Goal: Transaction & Acquisition: Purchase product/service

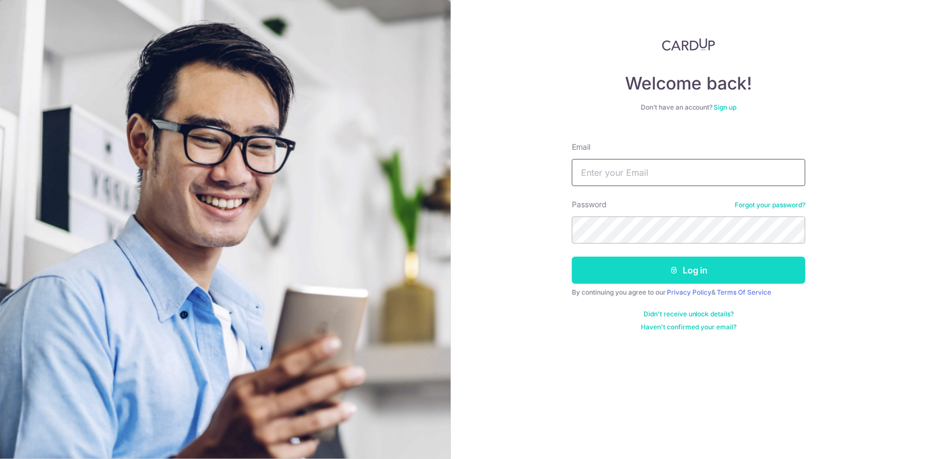
type input "linzzy.li@gmail.com"
click at [647, 277] on button "Log in" at bounding box center [688, 270] width 233 height 27
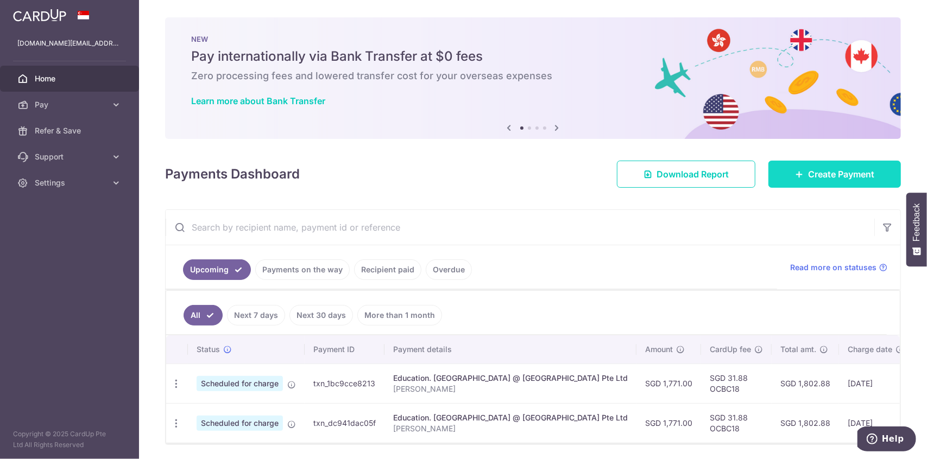
click at [870, 175] on link "Create Payment" at bounding box center [834, 174] width 132 height 27
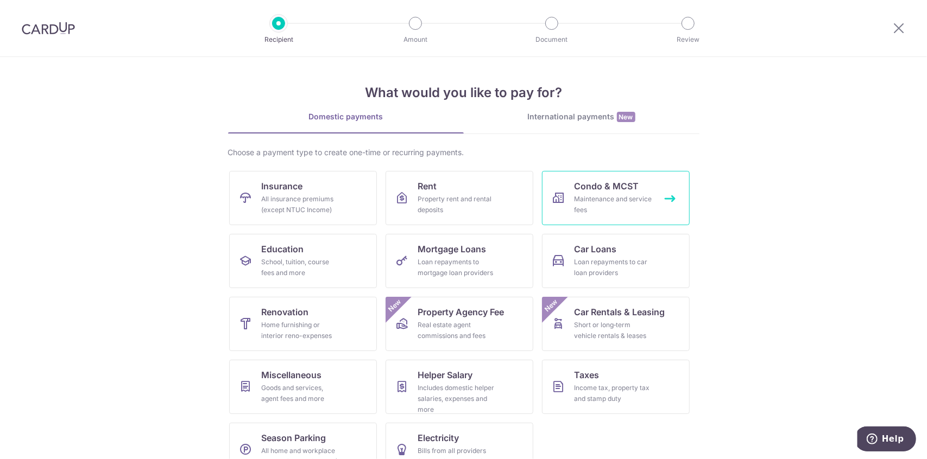
click at [619, 195] on div "Maintenance and service fees" at bounding box center [614, 205] width 78 height 22
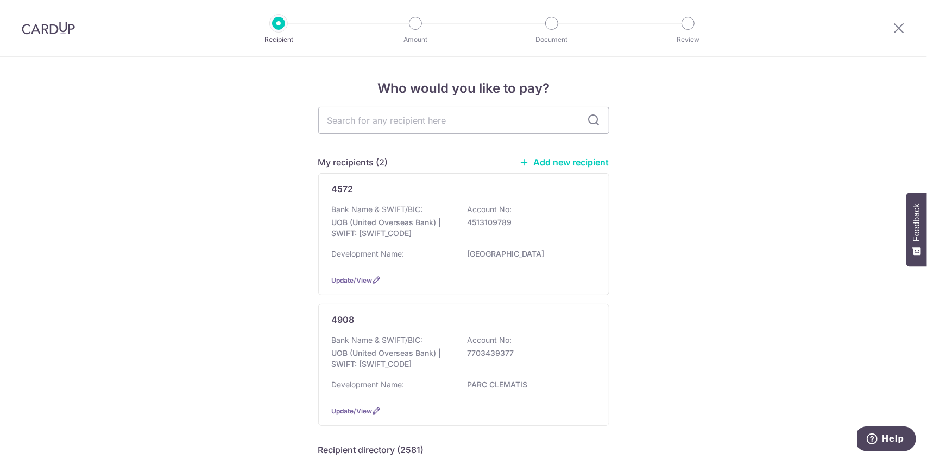
scroll to position [54, 0]
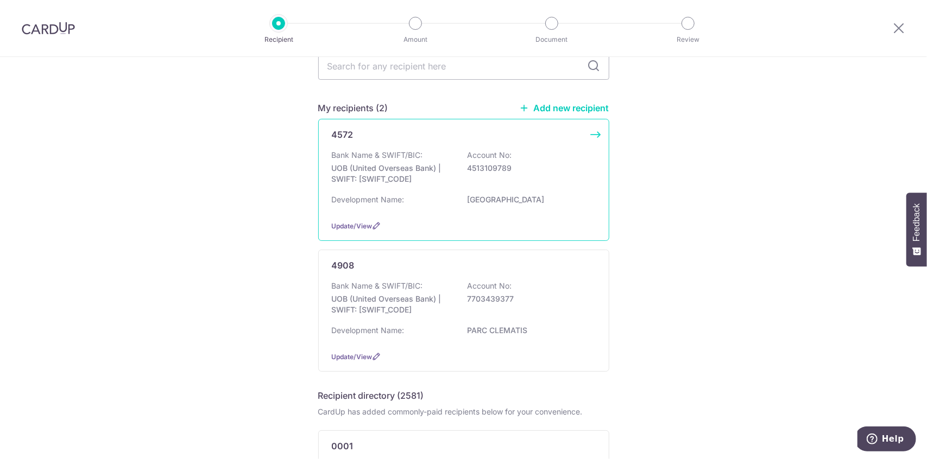
click at [553, 151] on div "Bank Name & SWIFT/BIC: UOB (United Overseas Bank) | SWIFT: UOVBSGSGXXX Account …" at bounding box center [464, 170] width 264 height 40
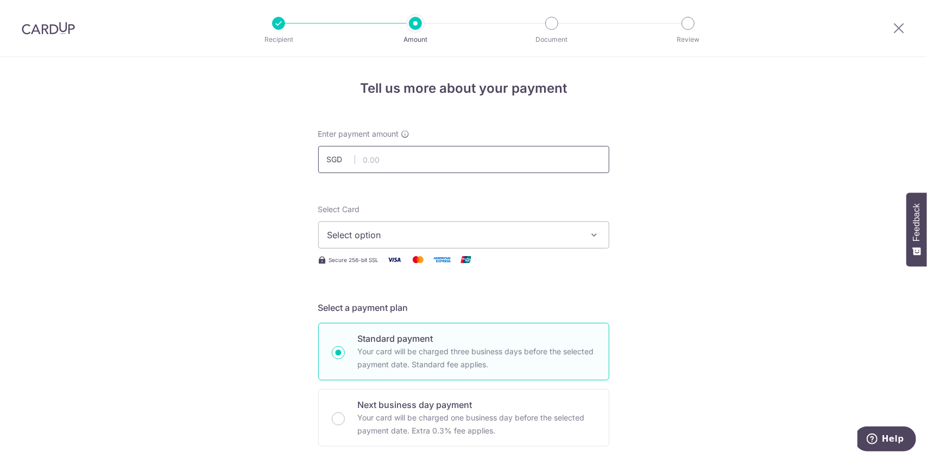
click at [470, 163] on input "text" at bounding box center [463, 159] width 291 height 27
type input "1,236.06"
click at [407, 234] on span "Select option" at bounding box center [453, 235] width 253 height 13
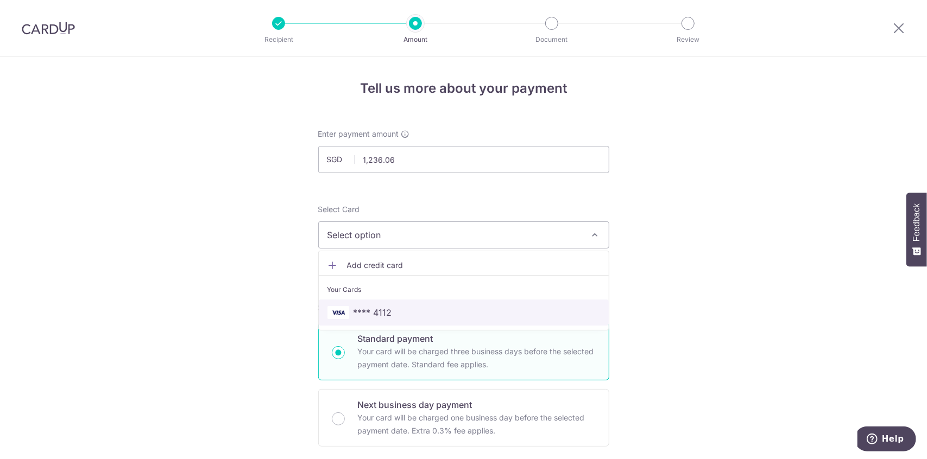
click at [394, 308] on span "**** 4112" at bounding box center [463, 312] width 273 height 13
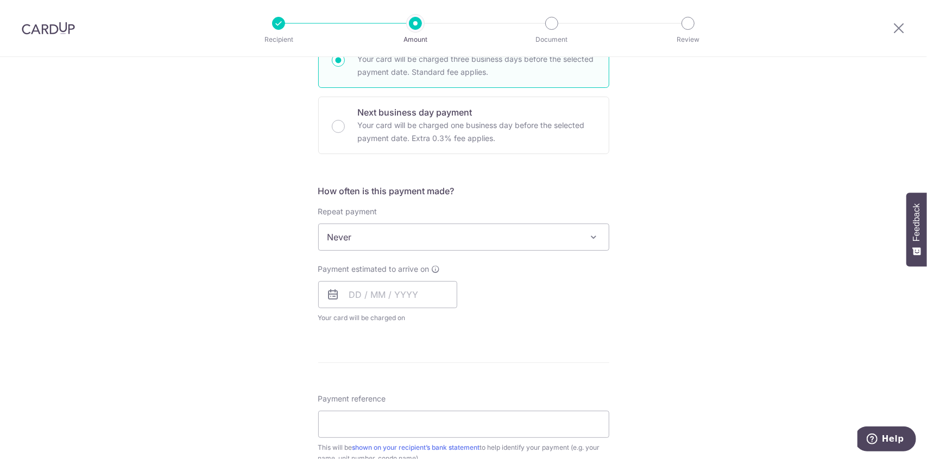
scroll to position [326, 0]
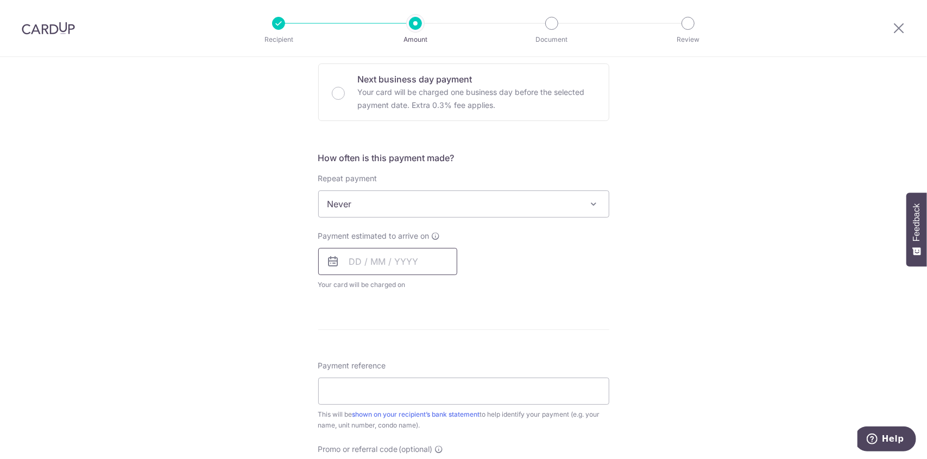
click at [394, 258] on input "text" at bounding box center [387, 261] width 139 height 27
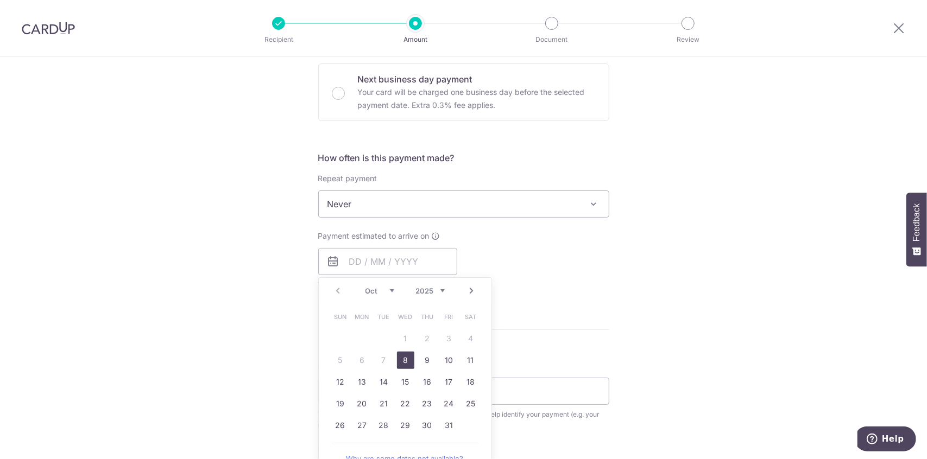
click at [401, 356] on link "8" at bounding box center [405, 360] width 17 height 17
type input "[DATE]"
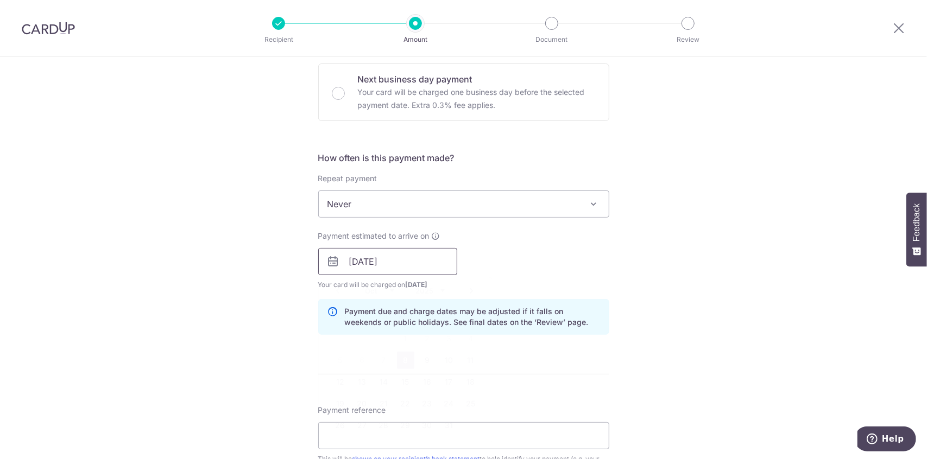
click at [416, 269] on input "[DATE]" at bounding box center [387, 261] width 139 height 27
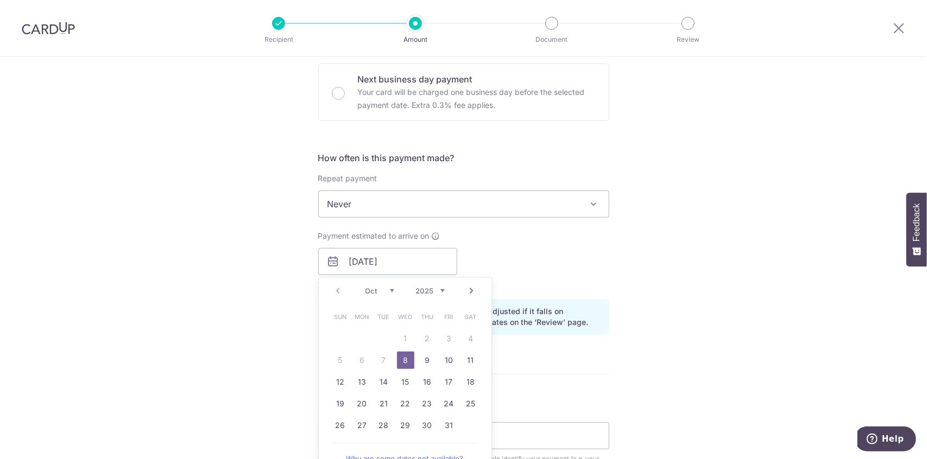
click at [609, 236] on div "Payment estimated to arrive on 08/10/2025 Prev Next Oct Nov Dec 2025 2026 2027 …" at bounding box center [464, 261] width 304 height 60
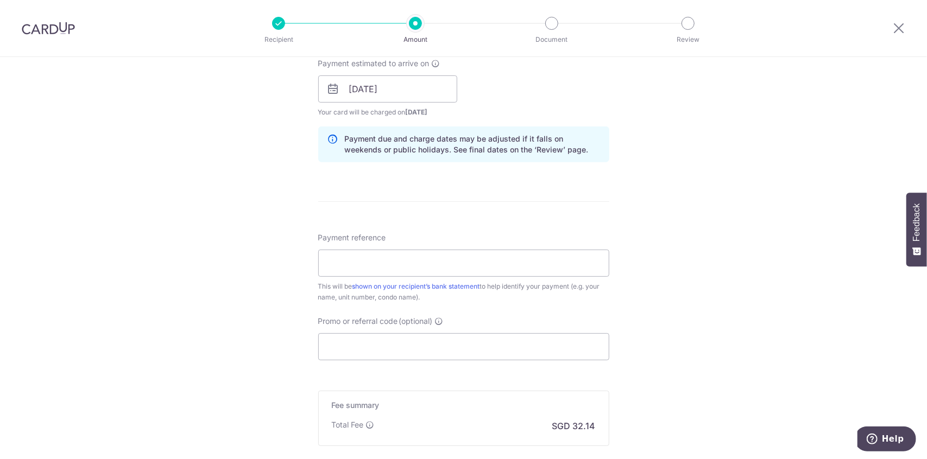
scroll to position [543, 0]
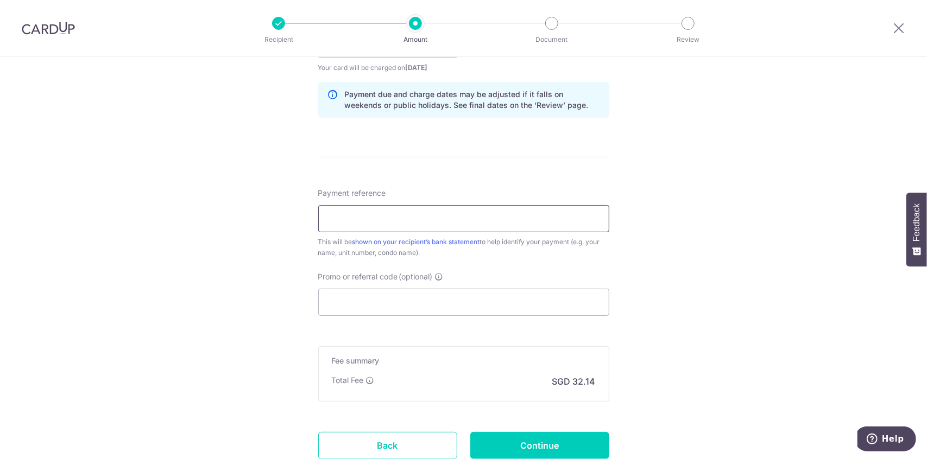
click at [418, 218] on input "Payment reference" at bounding box center [463, 218] width 291 height 27
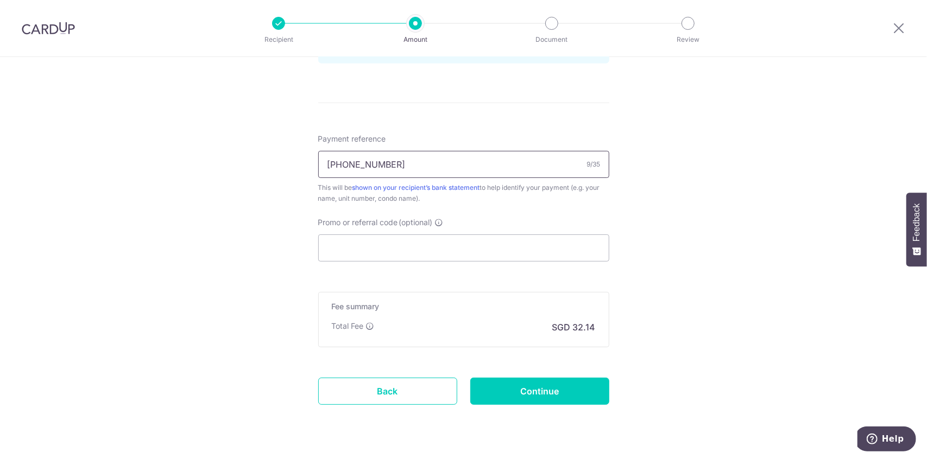
type input "101-10-07"
click at [432, 257] on input "Promo or referral code (optional)" at bounding box center [463, 248] width 291 height 27
paste input "OCBC18"
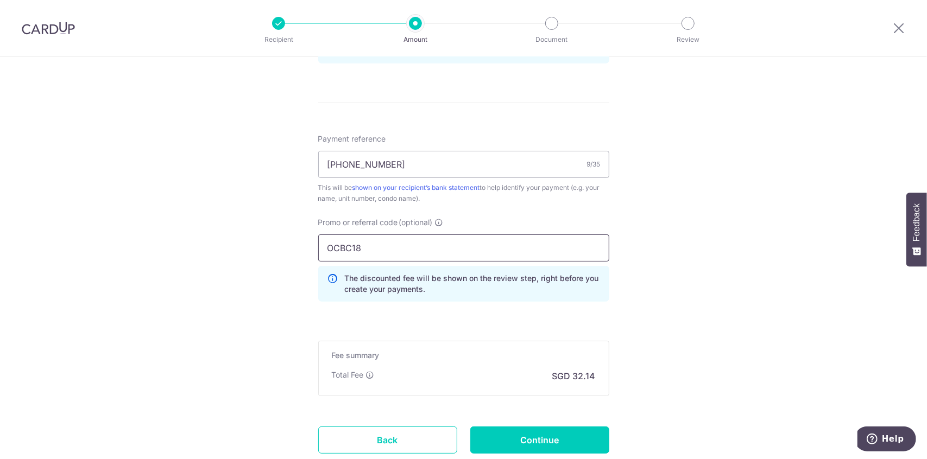
type input "OCBC18"
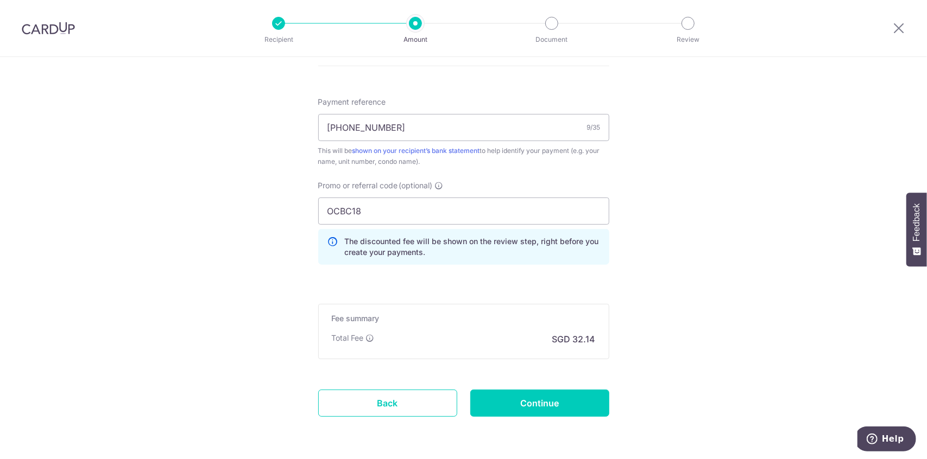
scroll to position [652, 0]
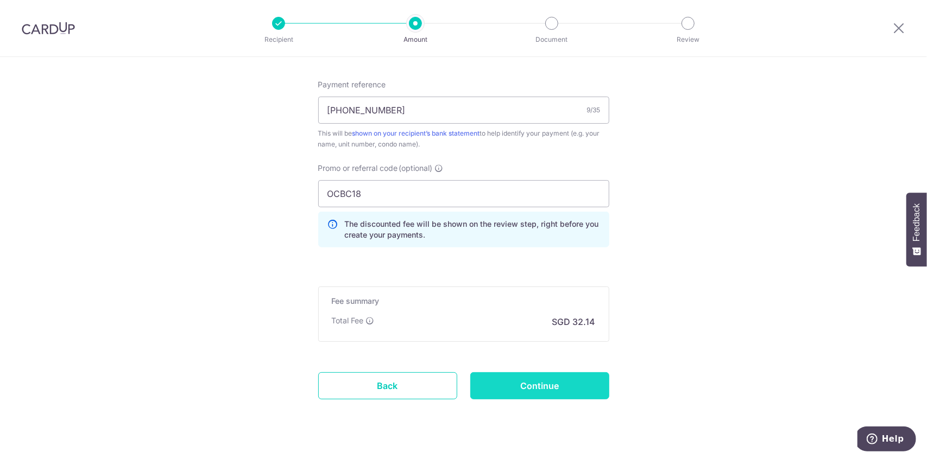
click at [533, 389] on input "Continue" at bounding box center [539, 386] width 139 height 27
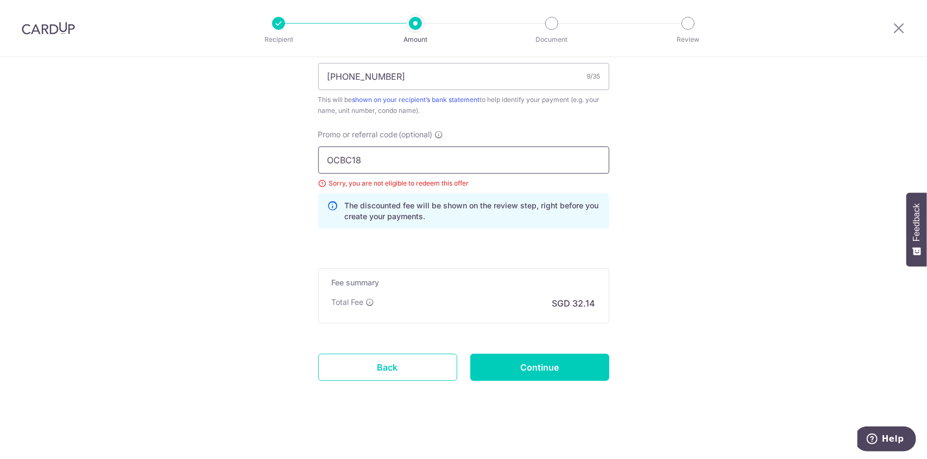
click at [415, 154] on input "OCBC18" at bounding box center [463, 160] width 291 height 27
type input "OCBC195"
click at [504, 360] on input "Continue" at bounding box center [539, 367] width 139 height 27
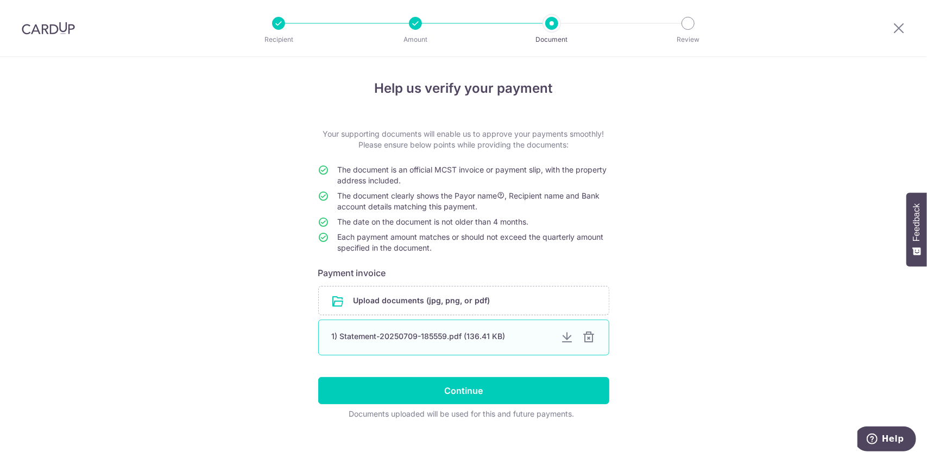
click at [590, 337] on div at bounding box center [589, 337] width 13 height 13
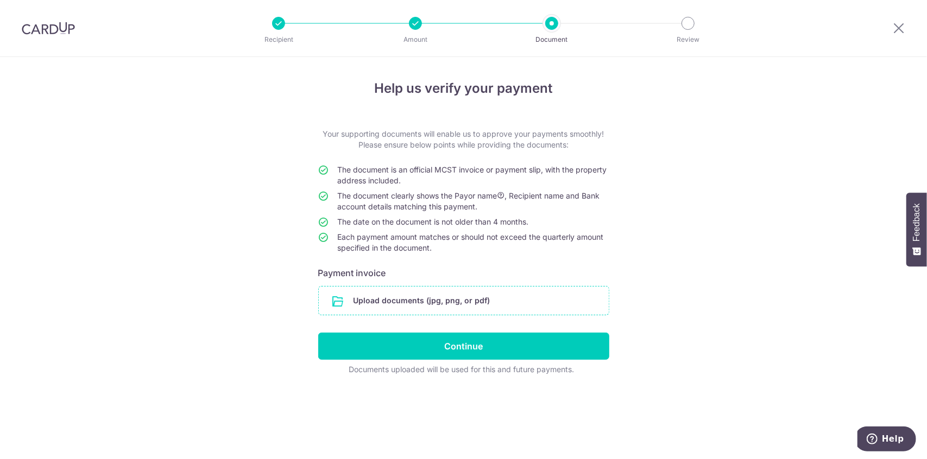
click at [462, 300] on input "file" at bounding box center [464, 301] width 290 height 28
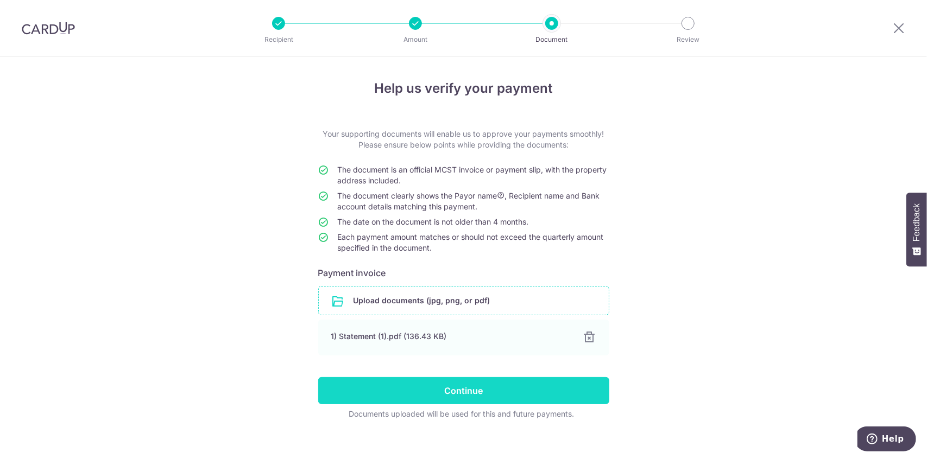
click at [451, 395] on input "Continue" at bounding box center [463, 390] width 291 height 27
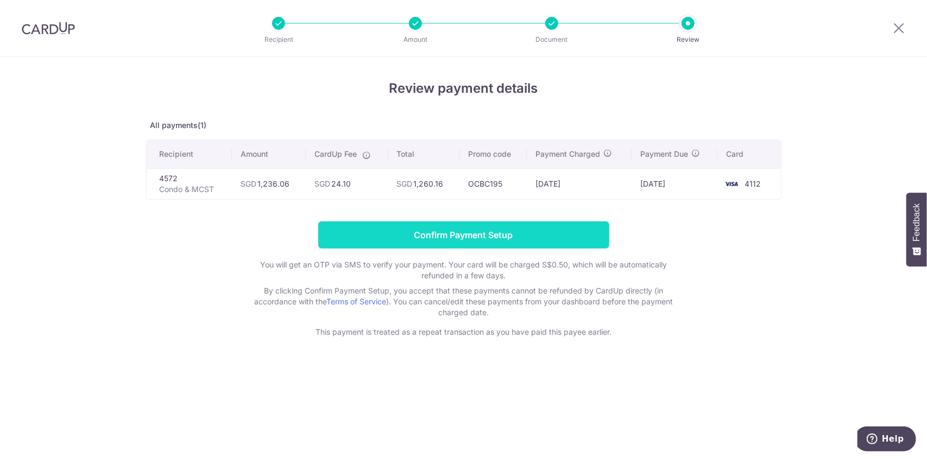
click at [377, 231] on input "Confirm Payment Setup" at bounding box center [463, 235] width 291 height 27
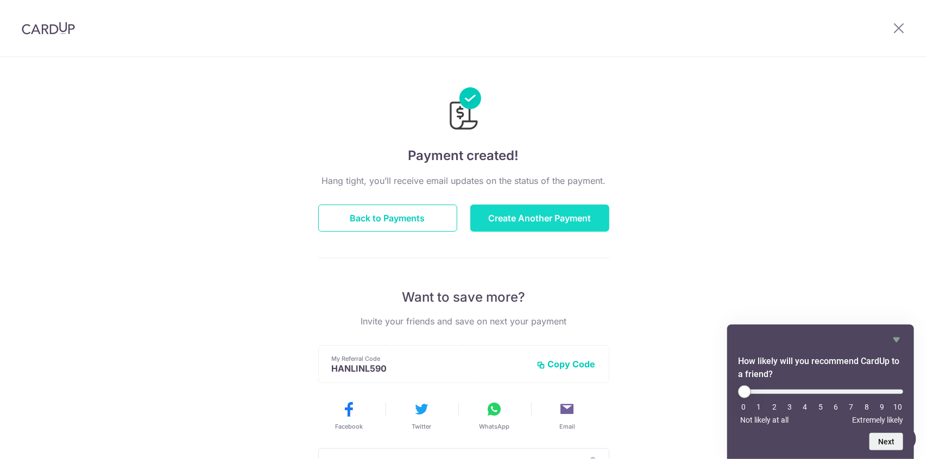
click at [568, 219] on button "Create Another Payment" at bounding box center [539, 218] width 139 height 27
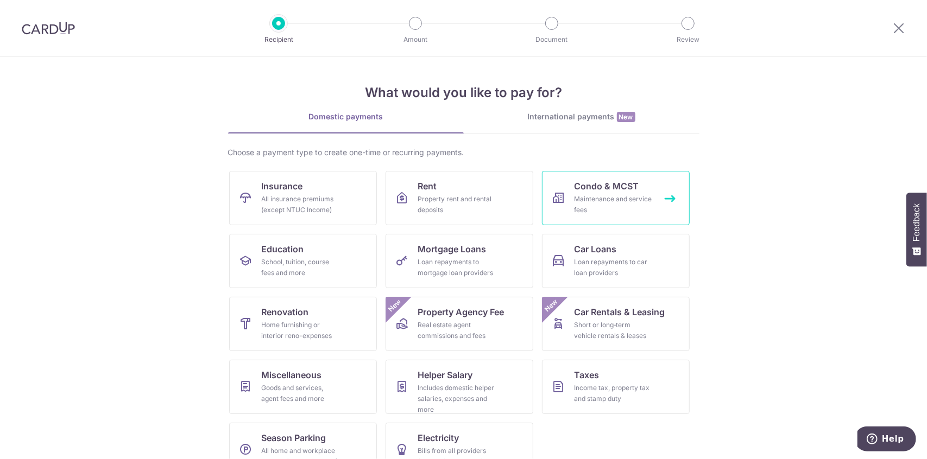
click at [595, 204] on div "Maintenance and service fees" at bounding box center [614, 205] width 78 height 22
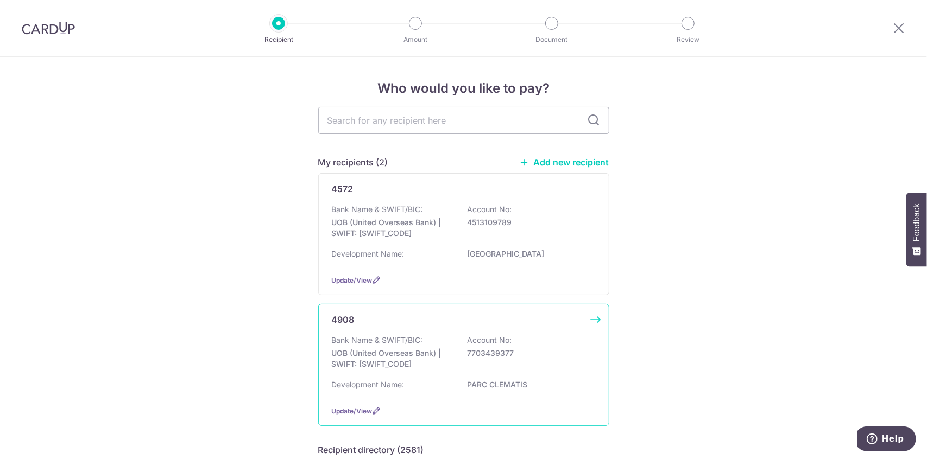
click at [532, 336] on div "Bank Name & SWIFT/BIC: UOB (United Overseas Bank) | SWIFT: UOVBSGSGXXX Account …" at bounding box center [464, 355] width 264 height 40
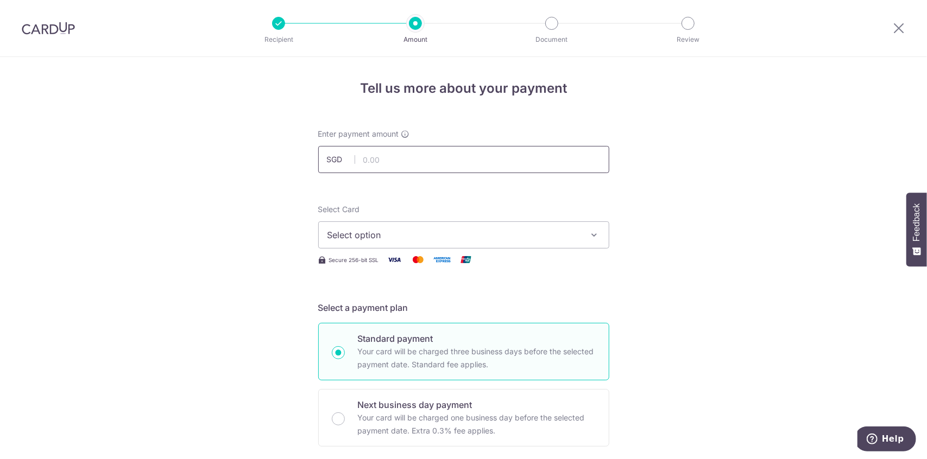
click at [394, 167] on input "text" at bounding box center [463, 159] width 291 height 27
type input "5"
type input "1,569.60"
click at [424, 232] on span "Select option" at bounding box center [453, 235] width 253 height 13
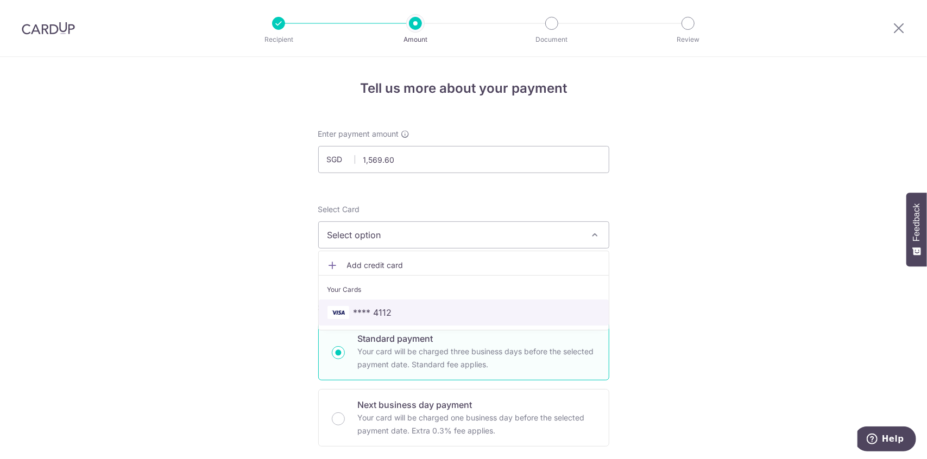
click at [397, 314] on span "**** 4112" at bounding box center [463, 312] width 273 height 13
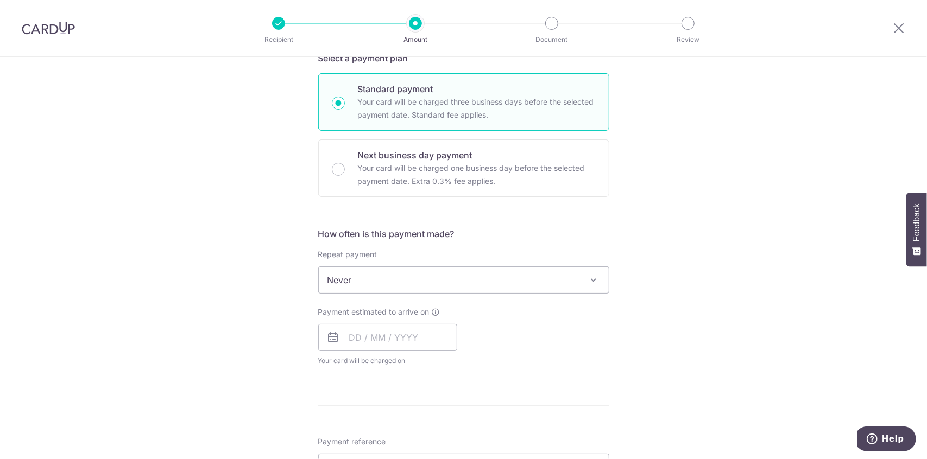
scroll to position [326, 0]
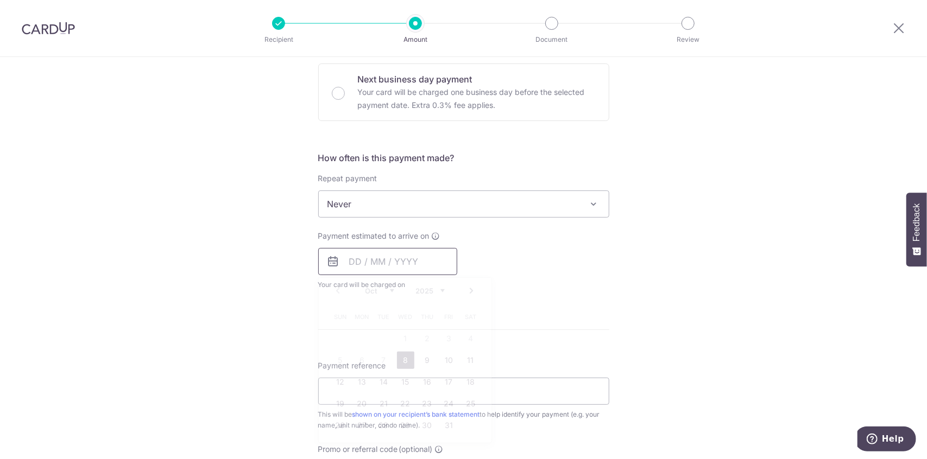
click at [380, 263] on input "text" at bounding box center [387, 261] width 139 height 27
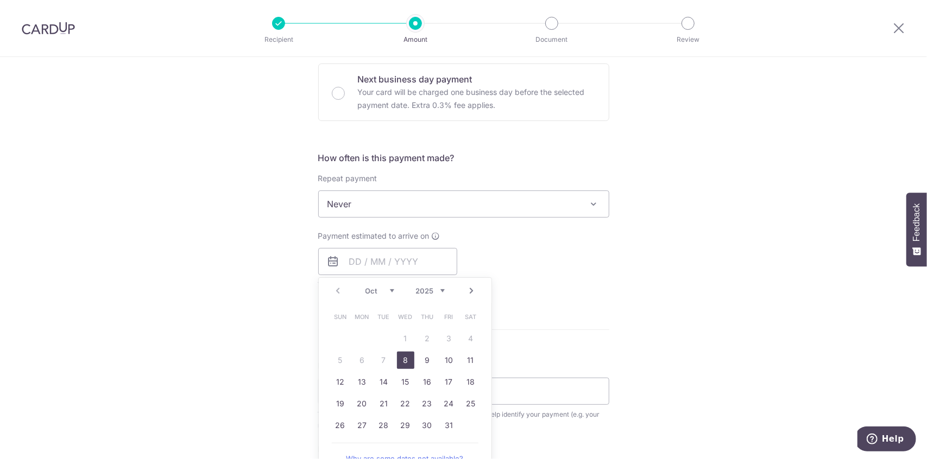
click at [403, 358] on link "8" at bounding box center [405, 360] width 17 height 17
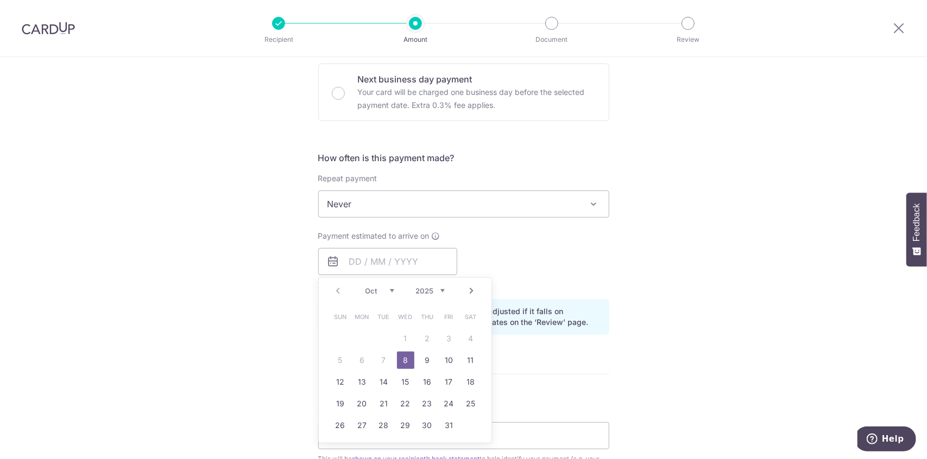
type input "[DATE]"
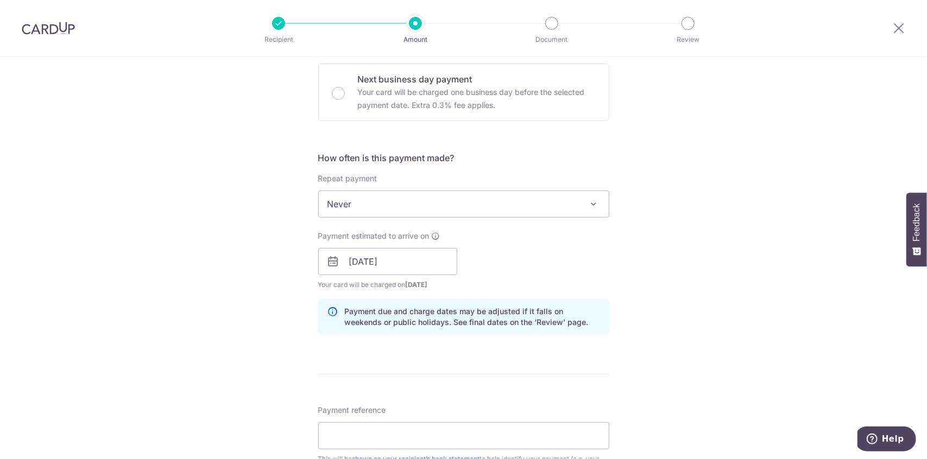
scroll to position [597, 0]
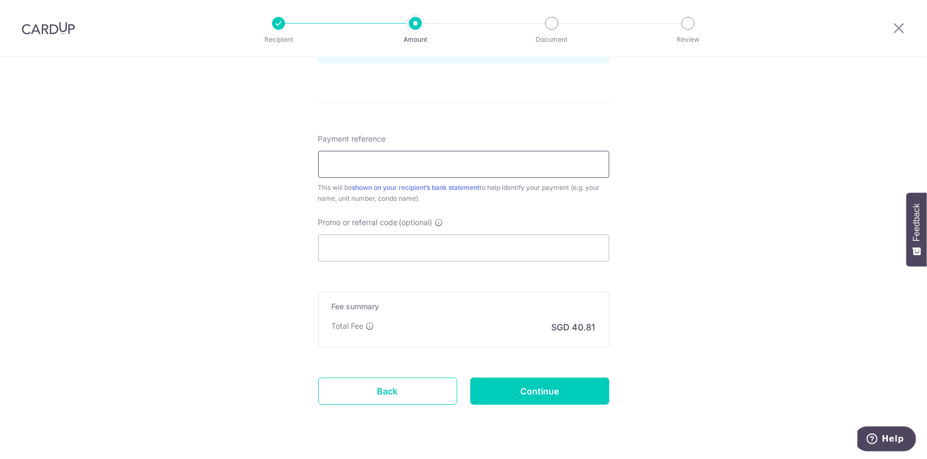
click at [361, 169] on input "Payment reference" at bounding box center [463, 164] width 291 height 27
type input "2E/102025"
click at [388, 239] on input "Promo or referral code (optional)" at bounding box center [463, 248] width 291 height 27
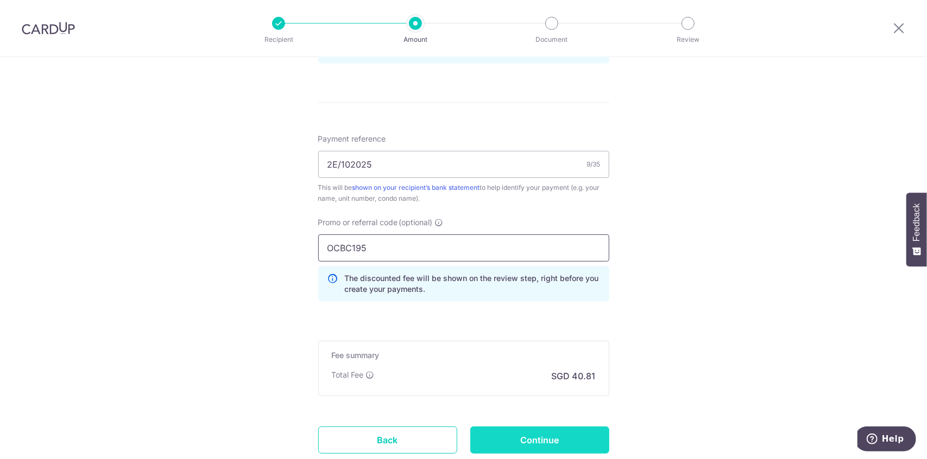
type input "OCBC195"
click at [532, 434] on input "Continue" at bounding box center [539, 440] width 139 height 27
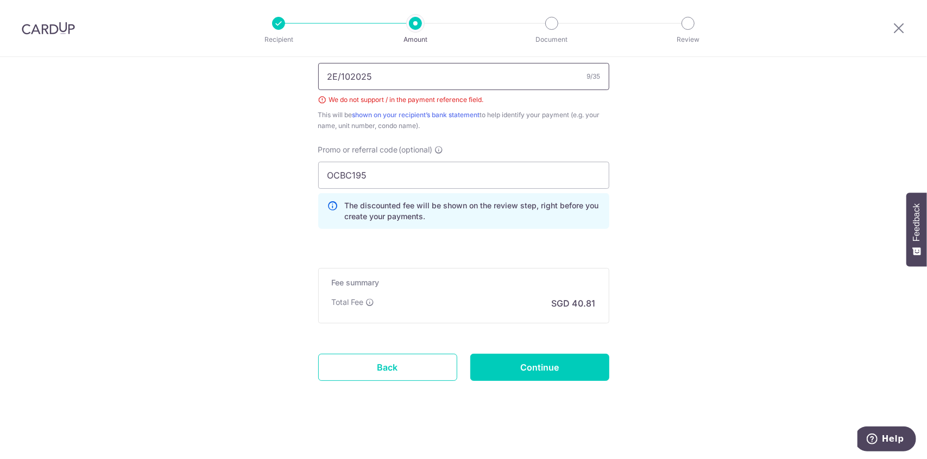
click at [339, 70] on input "2E/102025" at bounding box center [463, 76] width 291 height 27
type input "2E-102025"
click at [545, 366] on input "Continue" at bounding box center [539, 367] width 139 height 27
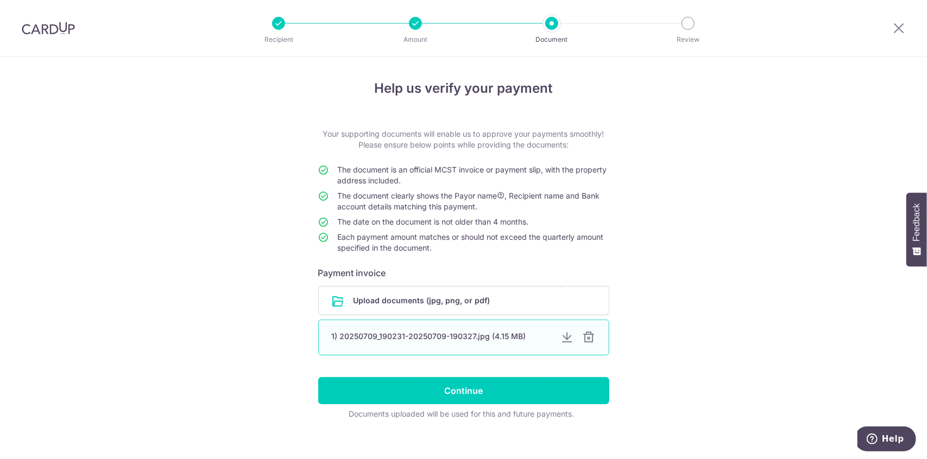
click at [586, 339] on div at bounding box center [589, 337] width 13 height 13
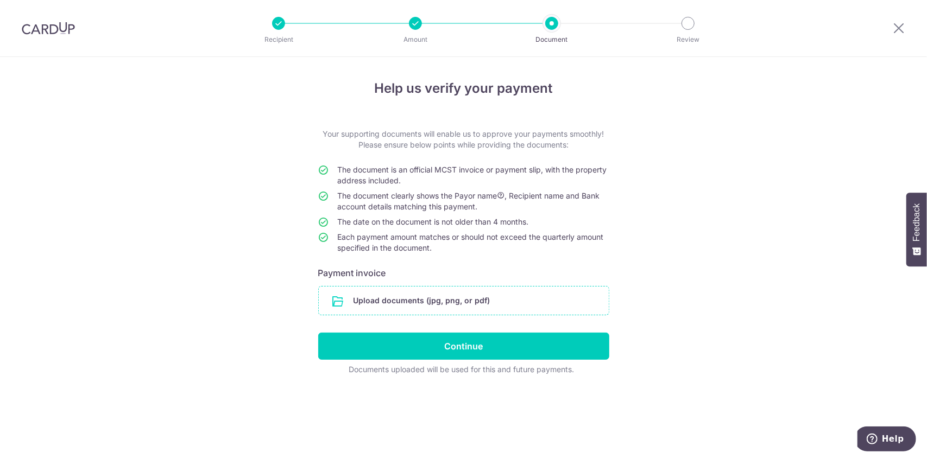
click at [502, 307] on input "file" at bounding box center [464, 301] width 290 height 28
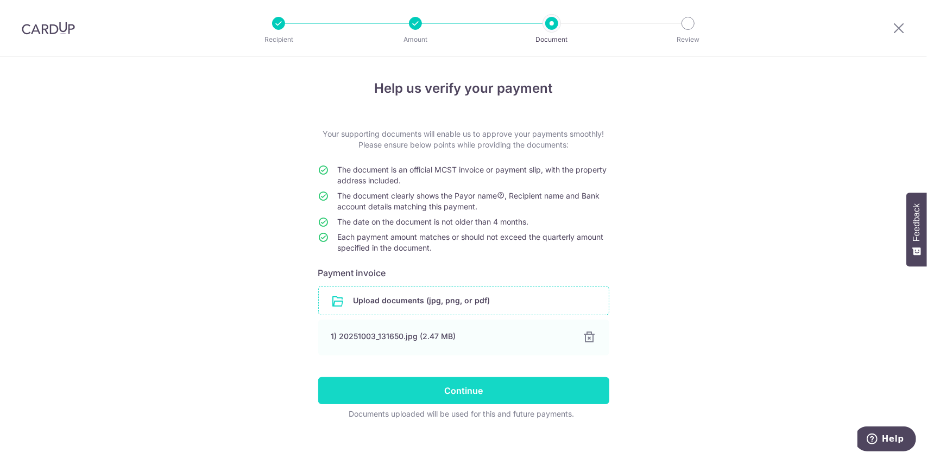
click at [443, 387] on input "Continue" at bounding box center [463, 390] width 291 height 27
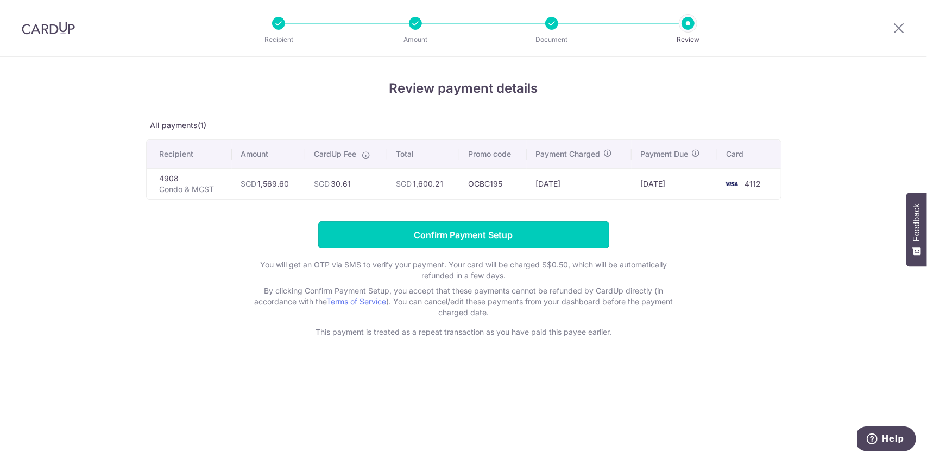
click at [469, 235] on input "Confirm Payment Setup" at bounding box center [463, 235] width 291 height 27
